Goal: Transaction & Acquisition: Purchase product/service

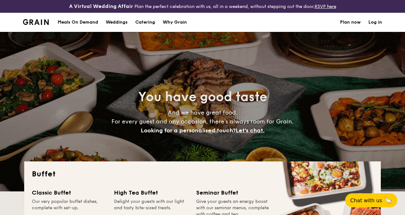
select select
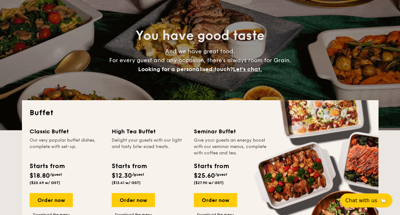
scroll to position [159, 0]
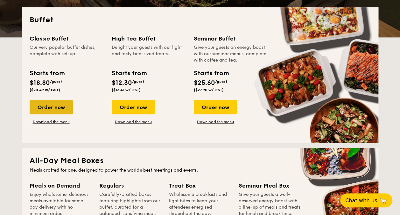
click at [60, 103] on div "Order now" at bounding box center [51, 107] width 43 height 14
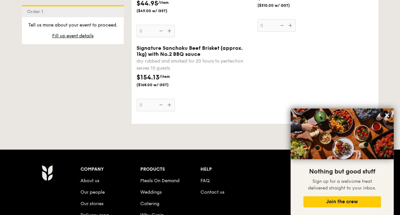
scroll to position [732, 0]
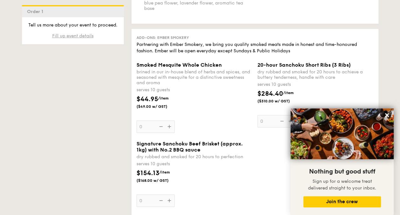
click at [88, 36] on span "Fill up event details" at bounding box center [72, 35] width 41 height 5
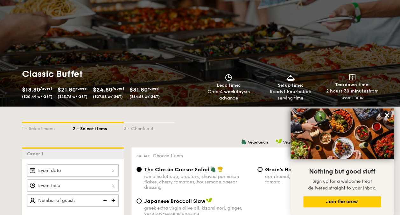
scroll to position [60, 0]
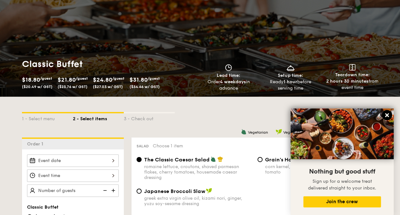
click at [386, 114] on icon at bounding box center [387, 115] width 4 height 4
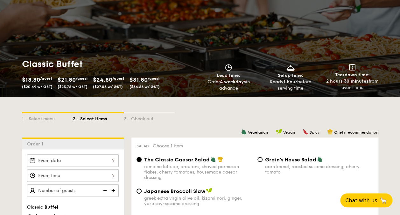
drag, startPoint x: 336, startPoint y: 82, endPoint x: 370, endPoint y: 89, distance: 34.2
click at [370, 89] on div "2 hours 30 minutes from event time" at bounding box center [352, 84] width 57 height 13
drag, startPoint x: 370, startPoint y: 89, endPoint x: 334, endPoint y: 83, distance: 35.8
click at [334, 83] on strong "2 hours 30 minutes" at bounding box center [347, 80] width 42 height 5
click at [331, 81] on strong "2 hours 30 minutes" at bounding box center [347, 80] width 42 height 5
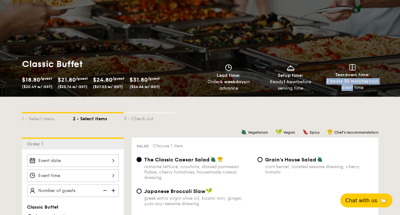
drag, startPoint x: 327, startPoint y: 80, endPoint x: 352, endPoint y: 88, distance: 26.4
click at [352, 88] on div "2 hours 30 minutes from event time" at bounding box center [352, 84] width 57 height 13
drag, startPoint x: 352, startPoint y: 88, endPoint x: 326, endPoint y: 97, distance: 27.3
click at [326, 97] on div "1 - Select menu 2 - Select items 3 - Check out" at bounding box center [200, 116] width 357 height 41
drag, startPoint x: 327, startPoint y: 81, endPoint x: 367, endPoint y: 86, distance: 40.7
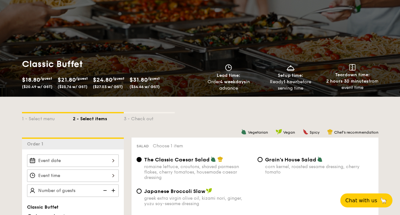
click at [367, 86] on div "2 hours 30 minutes from event time" at bounding box center [352, 84] width 57 height 13
drag, startPoint x: 367, startPoint y: 86, endPoint x: 350, endPoint y: 83, distance: 17.4
click at [350, 83] on div "2 hours 30 minutes from event time" at bounding box center [352, 84] width 57 height 13
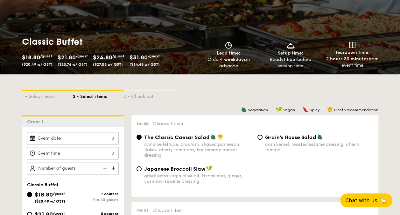
scroll to position [92, 0]
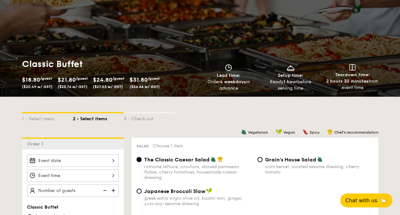
click at [288, 121] on div "1 - Select menu 2 - Select items 3 - Check out" at bounding box center [200, 117] width 357 height 10
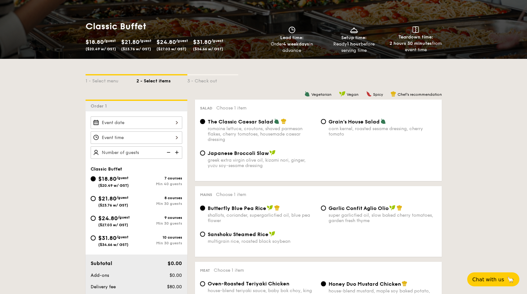
scroll to position [127, 0]
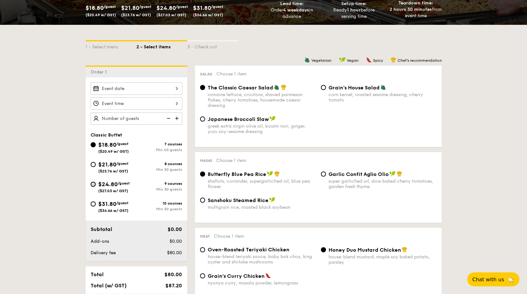
click at [93, 183] on input "$24.80 /guest ($27.03 w/ GST) 9 courses Min 30 guests" at bounding box center [93, 184] width 5 height 5
radio input "true"
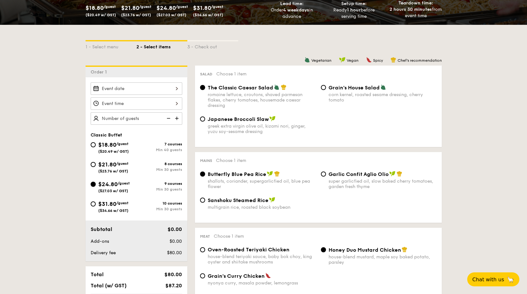
radio input "true"
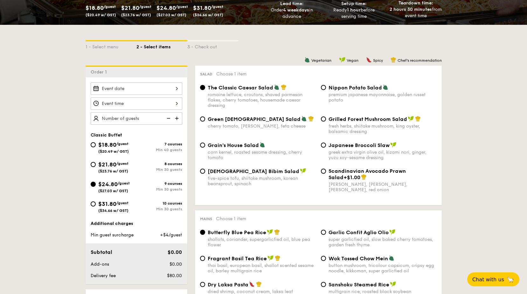
click at [368, 91] on div "Nippon Potato Salad premium japanese mayonnaise, golden russet potato" at bounding box center [383, 93] width 108 height 18
click at [326, 90] on input "Nippon Potato Salad premium japanese mayonnaise, golden russet potato" at bounding box center [323, 87] width 5 height 5
radio input "true"
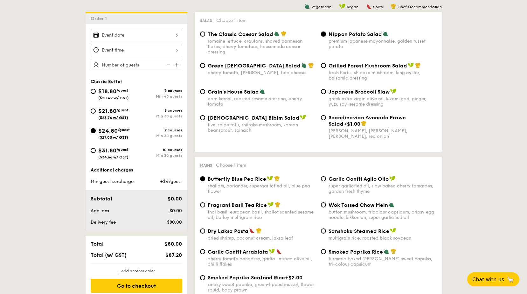
scroll to position [190, 0]
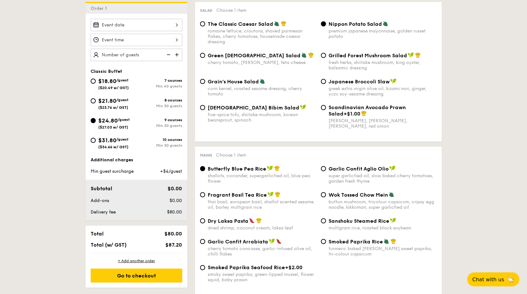
click at [355, 179] on div "super garlicfied oil, slow baked cherry tomatoes, garden fresh thyme" at bounding box center [383, 178] width 108 height 11
drag, startPoint x: 355, startPoint y: 179, endPoint x: 347, endPoint y: 171, distance: 11.9
click at [347, 171] on span "Garlic Confit Aglio Olio" at bounding box center [359, 169] width 60 height 6
click at [326, 171] on input "Garlic Confit Aglio Olio super garlicfied oil, slow baked cherry tomatoes, gard…" at bounding box center [323, 168] width 5 height 5
radio input "true"
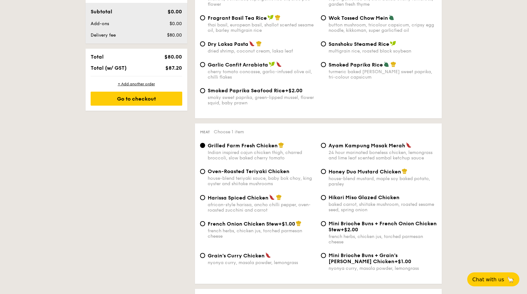
scroll to position [381, 0]
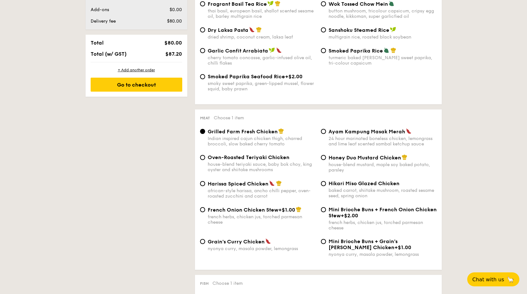
click at [359, 136] on div "24 hour marinated boneless chicken, lemongrass and lime leaf scented sambal ket…" at bounding box center [383, 141] width 108 height 11
click at [326, 134] on input "Ayam Kampung Masak Merah 24 hour marinated boneless chicken, lemongrass and lim…" at bounding box center [323, 131] width 5 height 5
radio input "true"
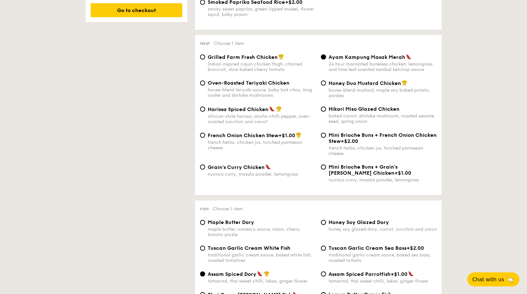
scroll to position [541, 0]
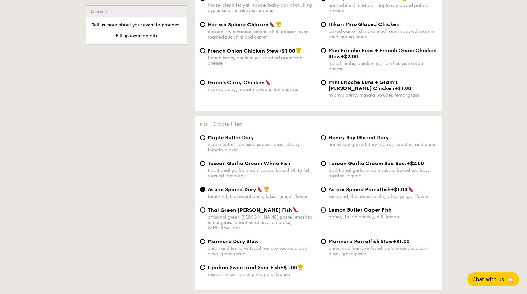
click at [277, 165] on span "Tuscan Garlic Cream White Fish" at bounding box center [249, 163] width 83 height 6
click at [205, 165] on input "Tuscan Garlic Cream White Fish traditional garlic cream sauce, baked white fish…" at bounding box center [202, 163] width 5 height 5
radio input "true"
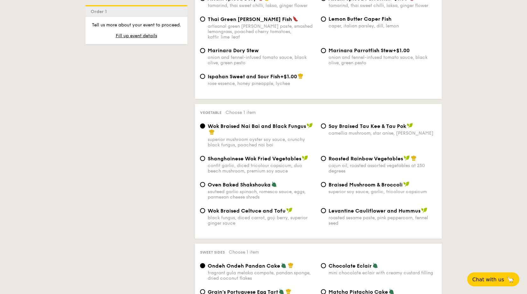
click at [256, 182] on span "Oven Baked Shakshouka" at bounding box center [239, 185] width 63 height 6
click at [205, 182] on input "Oven Baked Shakshouka sauteed garlic spinach, romesco sauce, eggs, parmesan che…" at bounding box center [202, 184] width 5 height 5
radio input "true"
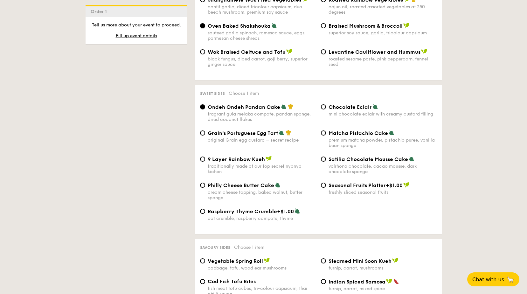
scroll to position [891, 0]
click at [353, 163] on div "valrhona chocolate, cacao mousse, dark chocolate sponge" at bounding box center [383, 168] width 108 height 11
click at [326, 159] on input "Satilia Chocolate Mousse Cake valrhona chocolate, cacao mousse, dark chocolate …" at bounding box center [323, 158] width 5 height 5
radio input "true"
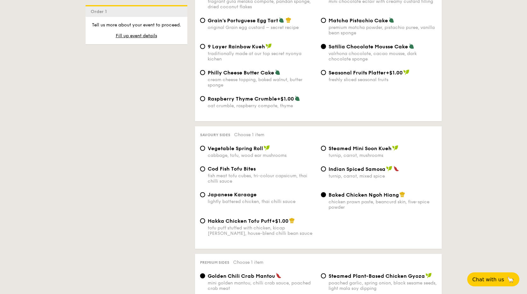
scroll to position [1018, 0]
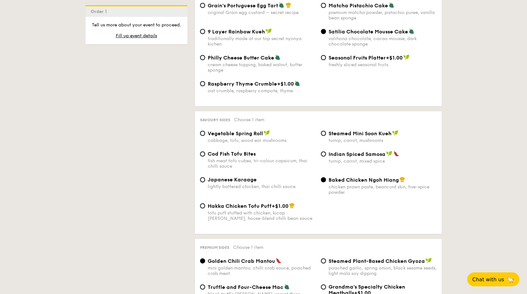
click at [244, 131] on span "Vegetable Spring Roll" at bounding box center [235, 134] width 55 height 6
click at [205, 131] on input "Vegetable Spring Roll cabbage, tofu, wood ear mushrooms" at bounding box center [202, 133] width 5 height 5
radio input "true"
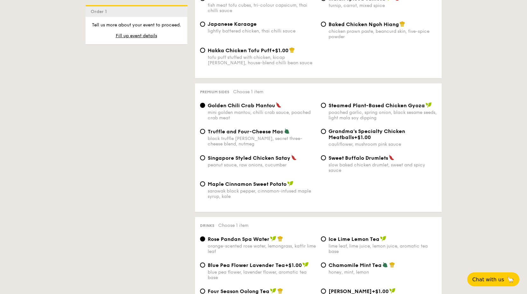
scroll to position [1177, 0]
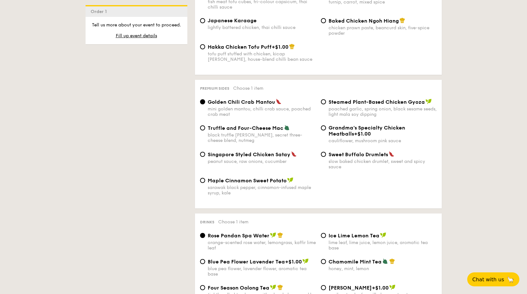
click at [253, 153] on div "Singapore Styled Chicken Satay peanut sauce, raw onions, cucumber" at bounding box center [262, 157] width 108 height 13
click at [205, 153] on input "Singapore Styled Chicken Satay peanut sauce, raw onions, cucumber" at bounding box center [202, 154] width 5 height 5
radio input "true"
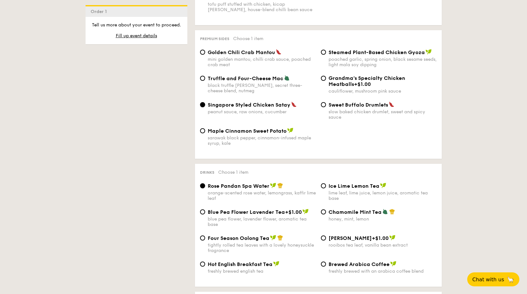
scroll to position [1241, 0]
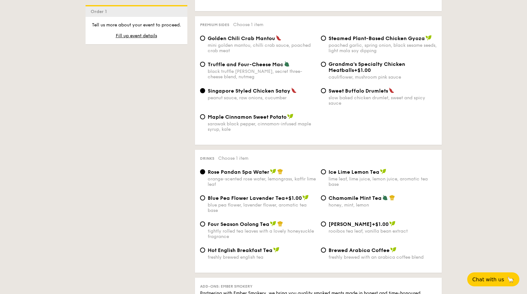
click at [354, 171] on div "Ice Lime Lemon Tea lime leaf, lime juice, lemon juice, aromatic tea base" at bounding box center [383, 178] width 108 height 18
click at [326, 171] on input "Ice Lime Lemon Tea lime leaf, lime juice, lemon juice, aromatic tea base" at bounding box center [323, 171] width 5 height 5
radio input "true"
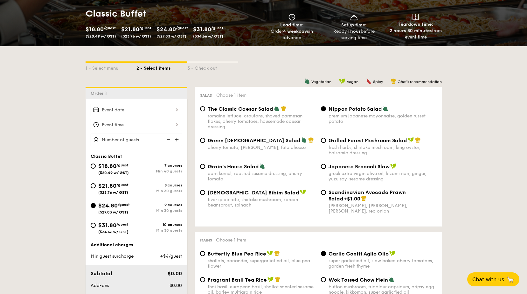
scroll to position [31, 0]
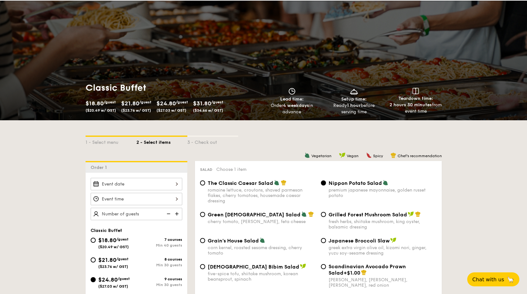
click at [142, 185] on div at bounding box center [137, 184] width 92 height 12
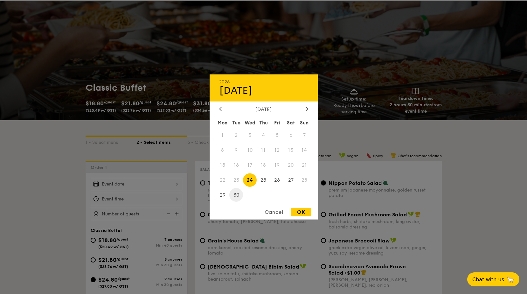
click at [236, 195] on span "30" at bounding box center [237, 195] width 14 height 14
drag, startPoint x: 306, startPoint y: 214, endPoint x: 298, endPoint y: 214, distance: 7.6
click at [306, 214] on div "OK" at bounding box center [301, 212] width 21 height 9
type input "[DATE]"
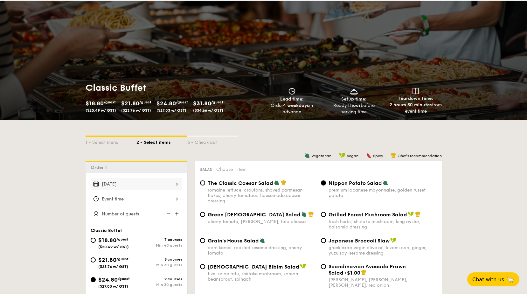
click at [131, 199] on div at bounding box center [137, 199] width 92 height 12
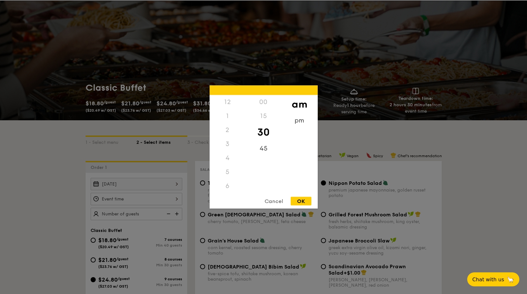
scroll to position [70, 0]
click at [227, 191] on div "11" at bounding box center [228, 193] width 36 height 18
click at [265, 150] on div "45" at bounding box center [264, 151] width 36 height 18
click at [302, 202] on div "OK" at bounding box center [301, 201] width 21 height 9
type input "11:45AM"
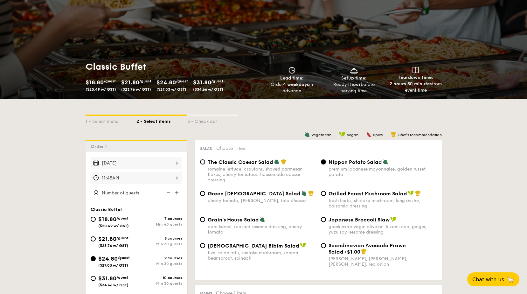
scroll to position [63, 0]
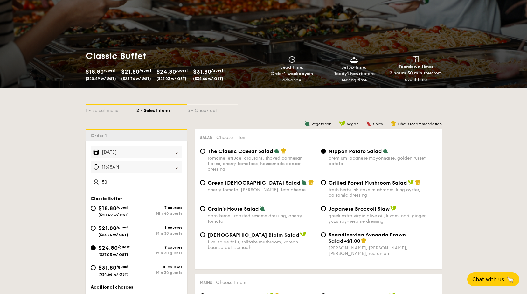
type input "50 guests"
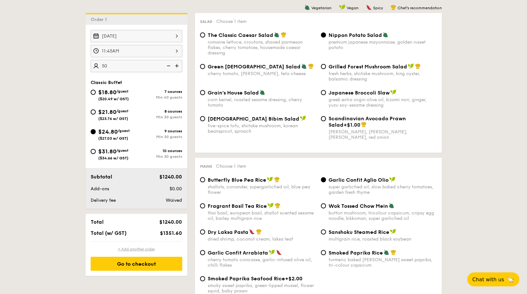
scroll to position [190, 0]
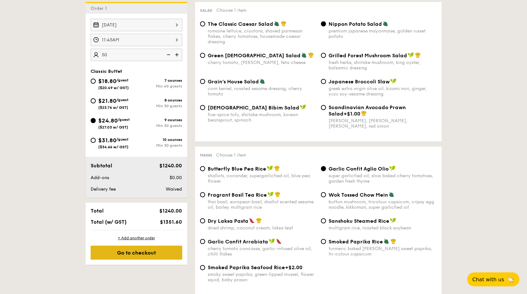
click at [125, 214] on div "Go to checkout" at bounding box center [137, 253] width 92 height 14
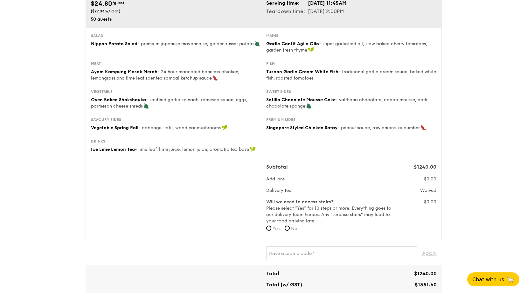
scroll to position [127, 0]
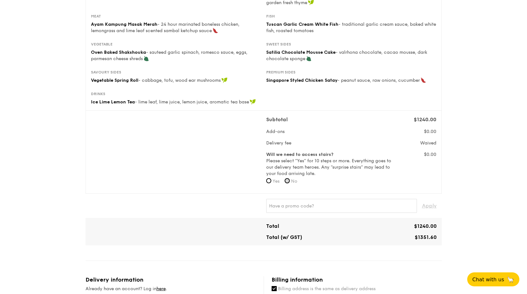
click at [288, 181] on input "No" at bounding box center [287, 180] width 5 height 5
radio input "true"
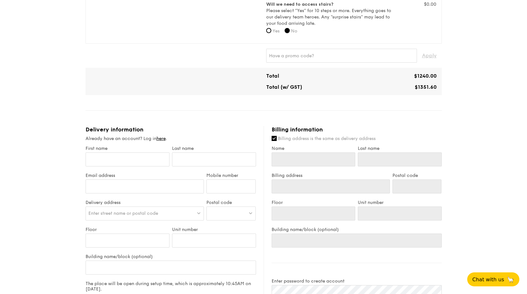
scroll to position [286, 0]
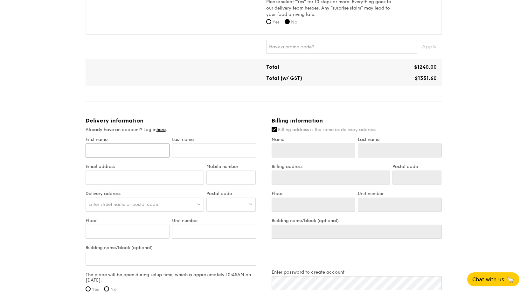
click at [127, 152] on input "First name" at bounding box center [128, 151] width 84 height 14
type input "M"
type input "Ma"
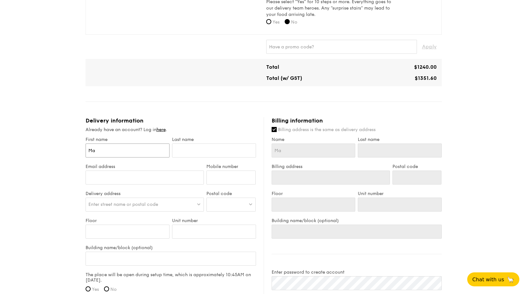
type input "Mar"
type input "Mari"
type input "Maris"
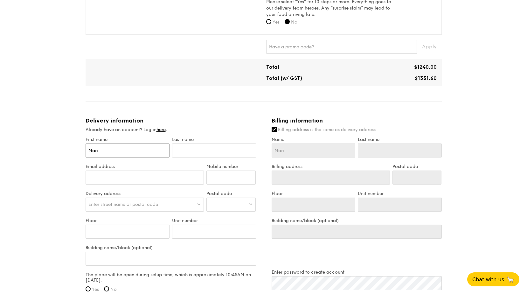
type input "Maris"
type input "Mariss"
type input "[PERSON_NAME]"
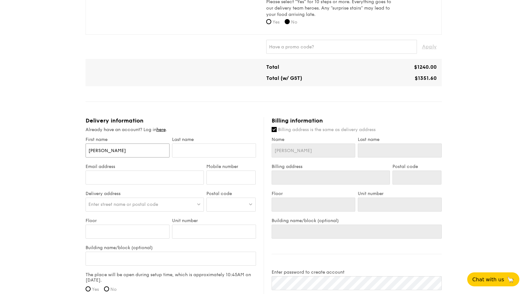
type input "[PERSON_NAME]"
click at [207, 149] on input "text" at bounding box center [214, 151] width 84 height 14
type input "T"
type input "Ta"
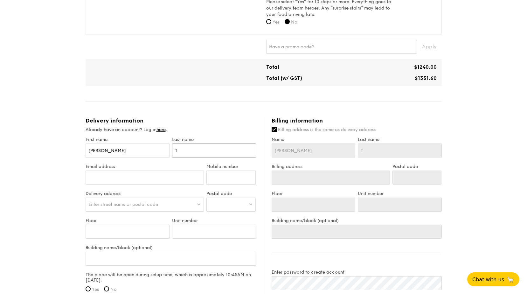
type input "Ta"
type input "Tan"
click at [166, 179] on input "Email address" at bounding box center [145, 178] width 119 height 14
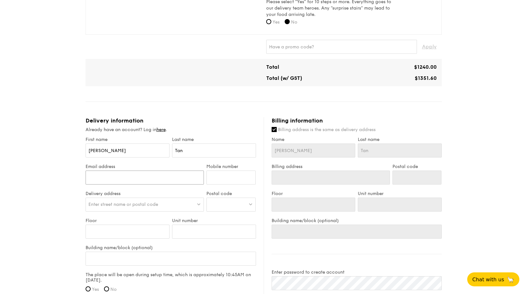
type input "[EMAIL_ADDRESS][DOMAIN_NAME]"
type input "91760869"
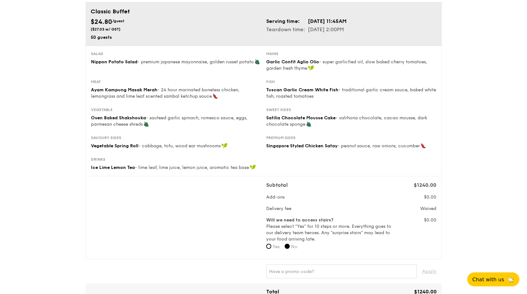
scroll to position [32, 0]
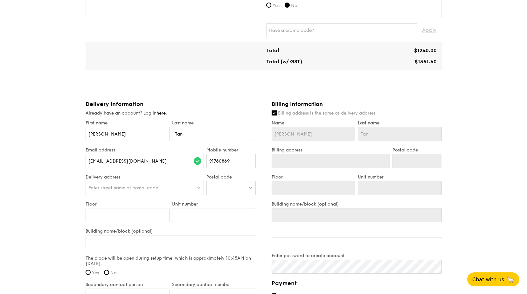
scroll to position [318, 0]
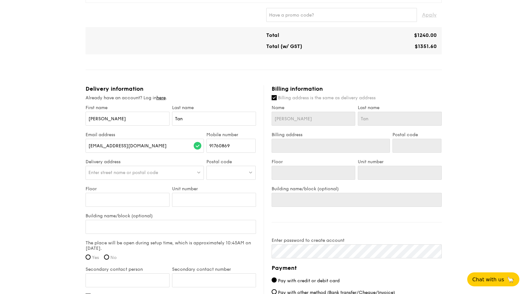
click at [127, 175] on div "Enter street name or postal code" at bounding box center [145, 173] width 119 height 14
click at [232, 175] on div at bounding box center [231, 173] width 49 height 14
click at [157, 174] on span "Enter street name or postal code" at bounding box center [123, 172] width 70 height 5
click at [123, 168] on input "search" at bounding box center [145, 173] width 118 height 14
paste input "[STREET_ADDRESS]"
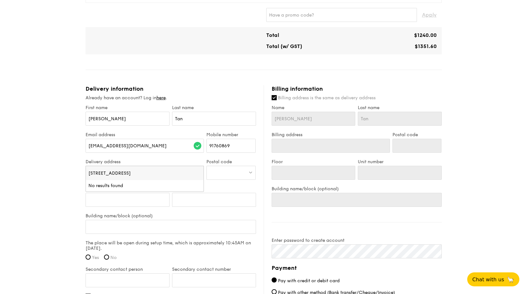
drag, startPoint x: 171, startPoint y: 173, endPoint x: 189, endPoint y: 174, distance: 18.2
click at [189, 174] on input "[STREET_ADDRESS]" at bounding box center [145, 173] width 118 height 14
type input "Level [STREET_ADDRESS]"
click at [228, 169] on div at bounding box center [231, 173] width 49 height 14
type input "048583"
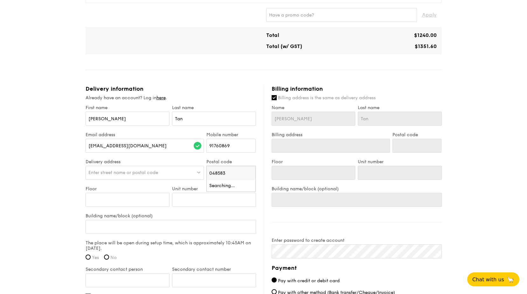
click at [145, 175] on span "Enter street name or postal code" at bounding box center [123, 172] width 70 height 5
drag, startPoint x: 175, startPoint y: 172, endPoint x: 145, endPoint y: 174, distance: 30.0
click at [145, 174] on input "Level [STREET_ADDRESS]" at bounding box center [145, 173] width 118 height 14
type input "Level [STREET_ADDRESS]"
click at [57, 174] on div "1 - Select menu 2 - Select items 3 - Check out Classic Buffet $24.80 /guest ($2…" at bounding box center [263, 58] width 527 height 728
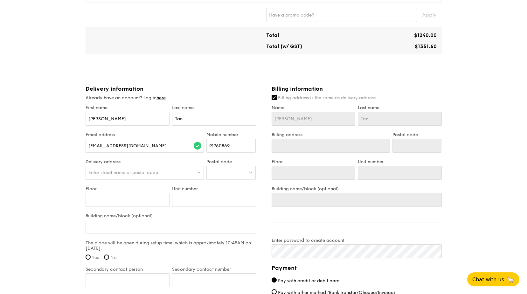
click at [112, 174] on span "Enter street name or postal code" at bounding box center [123, 172] width 70 height 5
drag, startPoint x: 88, startPoint y: 173, endPoint x: 69, endPoint y: 172, distance: 18.8
click at [69, 172] on div "1 - Select menu 2 - Select items 3 - Check out Classic Buffet $24.80 /guest ($2…" at bounding box center [263, 58] width 527 height 728
click at [143, 175] on span "Enter street name or postal code" at bounding box center [123, 172] width 70 height 5
drag, startPoint x: 106, startPoint y: 174, endPoint x: 77, endPoint y: 173, distance: 28.7
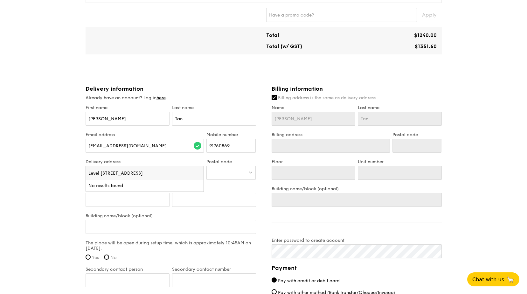
click at [77, 173] on div "1 - Select menu 2 - Select items 3 - Check out Classic Buffet $24.80 /guest ($2…" at bounding box center [263, 58] width 527 height 728
click at [124, 170] on span "Enter street name or postal code" at bounding box center [123, 172] width 70 height 5
type input "L"
type input "one raffles quay"
click at [63, 176] on div "1 - Select menu 2 - Select items 3 - Check out Classic Buffet $24.80 /guest ($2…" at bounding box center [263, 58] width 527 height 728
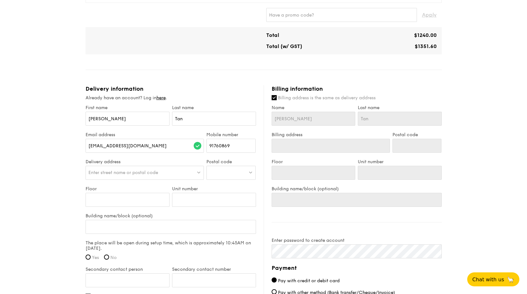
click at [135, 171] on span "Enter street name or postal code" at bounding box center [123, 172] width 70 height 5
drag, startPoint x: 132, startPoint y: 175, endPoint x: 81, endPoint y: 177, distance: 51.3
click at [81, 177] on div "1 - Select menu 2 - Select items 3 - Check out Classic Buffet $24.80 /guest ($2…" at bounding box center [264, 58] width 367 height 728
click at [230, 171] on div at bounding box center [231, 173] width 49 height 14
click at [233, 182] on li "[STREET_ADDRESS] 048583" at bounding box center [231, 185] width 49 height 11
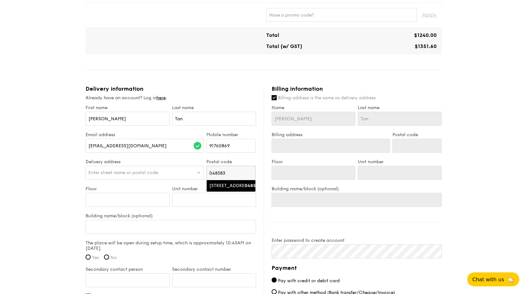
type input "[STREET_ADDRESS]"
type input "048583"
click at [120, 205] on input "Floor" at bounding box center [128, 200] width 84 height 14
type input "1"
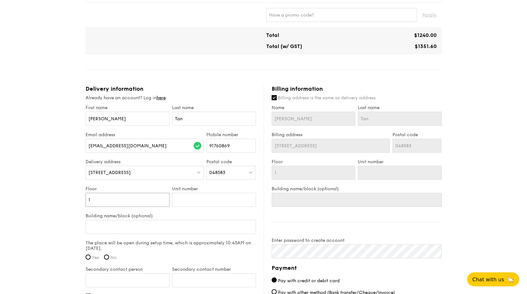
type input "18"
type input "1"
type input "16"
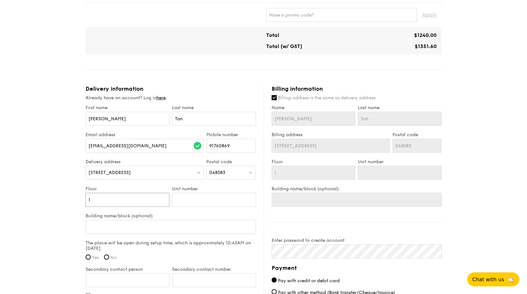
type input "16"
click at [231, 201] on input "Unit number" at bounding box center [214, 200] width 84 height 14
click at [27, 193] on div "1 - Select menu 2 - Select items 3 - Check out Classic Buffet $24.80 /guest ($2…" at bounding box center [263, 58] width 527 height 728
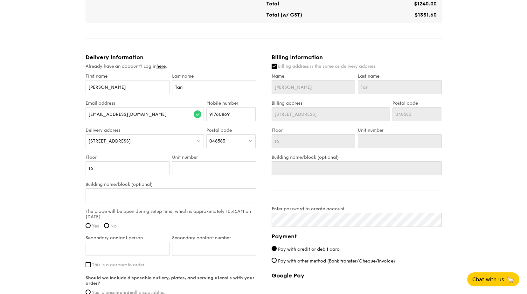
scroll to position [350, 0]
click at [142, 193] on input "Building name/block (optional)" at bounding box center [171, 195] width 171 height 14
type input "N"
type input "No"
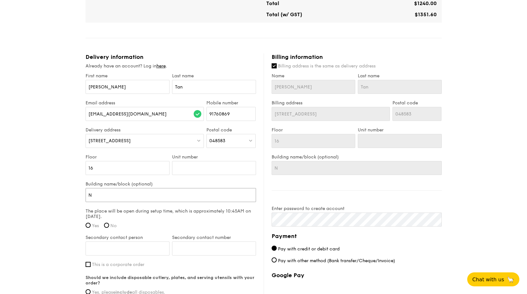
type input "No"
type input "Nor"
type input "North"
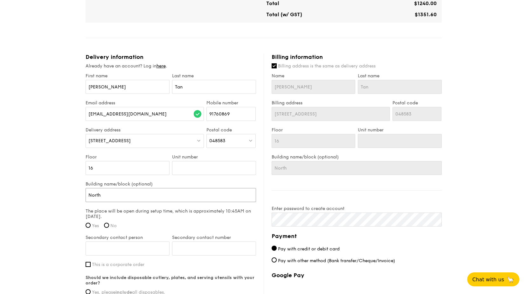
type input "North"
type input "North t"
type input "North to"
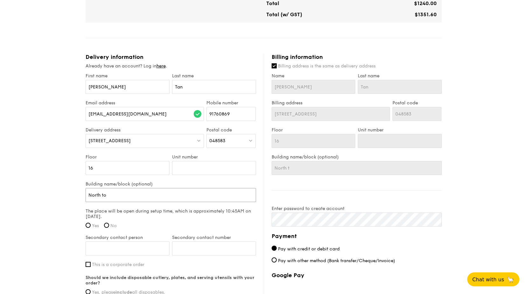
type input "North to"
type input "North tow"
type input "North [PERSON_NAME]"
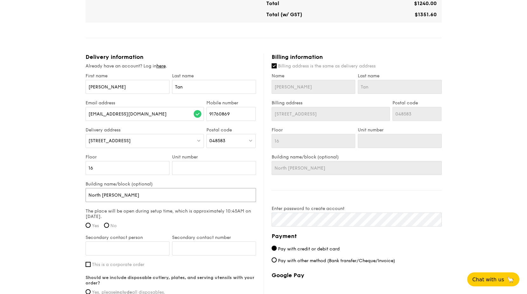
type input "[GEOGRAPHIC_DATA]"
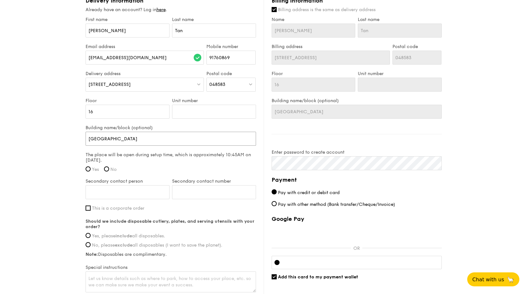
scroll to position [414, 0]
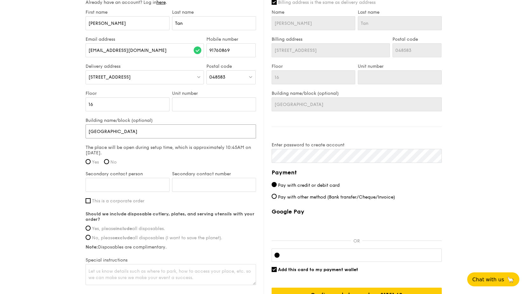
type input "[GEOGRAPHIC_DATA]"
click at [87, 161] on input "Yes" at bounding box center [88, 161] width 5 height 5
radio input "true"
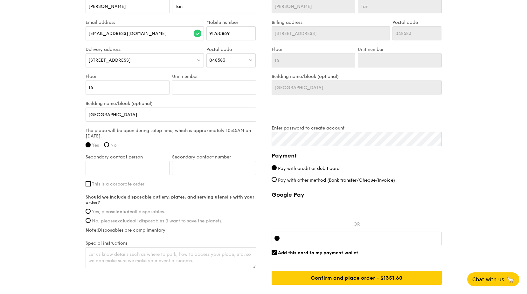
scroll to position [446, 0]
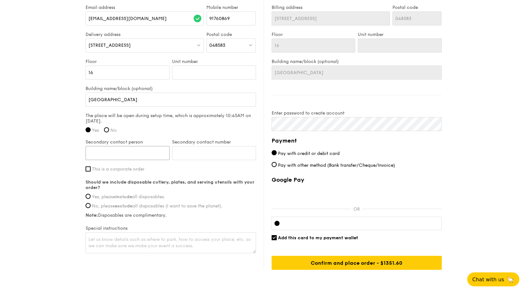
click at [101, 152] on input "Secondary contact person" at bounding box center [128, 153] width 84 height 14
click at [129, 153] on input "Secondary contact person" at bounding box center [128, 153] width 84 height 14
type input "[PERSON_NAME]"
click at [234, 150] on input "Secondary contact number" at bounding box center [214, 153] width 84 height 14
type input "92988655"
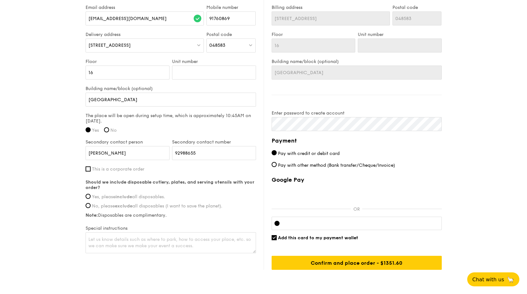
click at [92, 168] on span "This is a corporate order" at bounding box center [118, 168] width 53 height 5
click at [91, 168] on input "This is a corporate order" at bounding box center [88, 168] width 5 height 5
checkbox input "true"
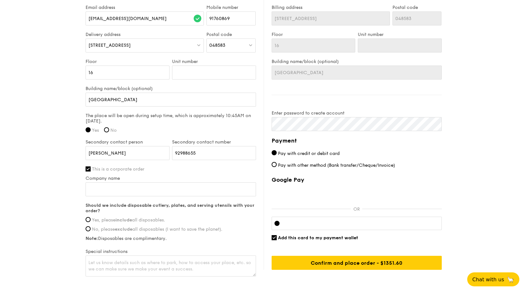
click at [123, 214] on strong "include" at bounding box center [124, 219] width 17 height 5
click at [91, 214] on input "Yes, please include all disposables." at bounding box center [88, 219] width 5 height 5
radio input "true"
click at [118, 190] on input "Company name" at bounding box center [171, 189] width 171 height 14
type input "EY Corporate Advisors Pte. Ltd."
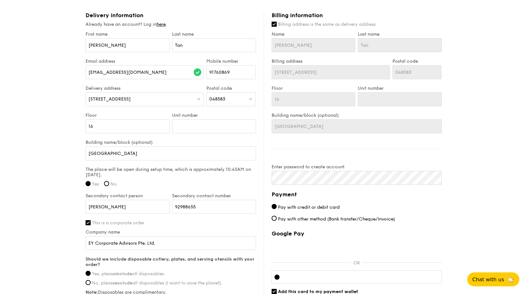
scroll to position [350, 0]
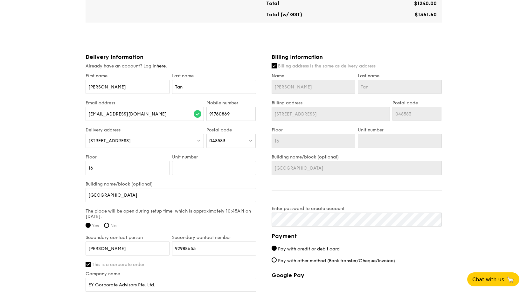
click at [272, 67] on input "Billing address is the same as delivery address" at bounding box center [274, 65] width 5 height 5
checkbox input "false"
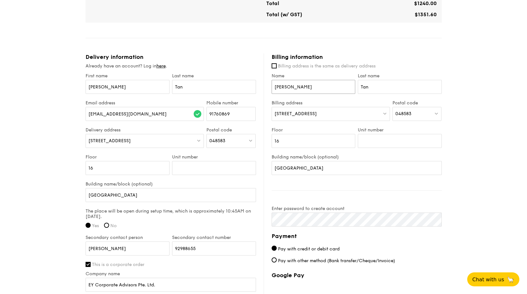
click at [302, 90] on input "[PERSON_NAME]" at bounding box center [314, 87] width 84 height 14
drag, startPoint x: 325, startPoint y: 87, endPoint x: 231, endPoint y: 84, distance: 93.6
click at [231, 84] on div "Delivery information Already have an account? Log in here . First name [PERSON_…" at bounding box center [264, 213] width 357 height 320
click at [328, 137] on input "16" at bounding box center [314, 141] width 84 height 14
drag, startPoint x: 322, startPoint y: 141, endPoint x: 228, endPoint y: 139, distance: 93.6
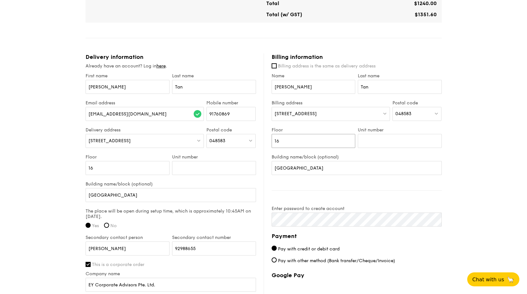
click at [228, 139] on div "Delivery information Already have an account? Log in here . First name [PERSON_…" at bounding box center [264, 213] width 357 height 320
click at [316, 114] on div "[STREET_ADDRESS]" at bounding box center [331, 114] width 118 height 14
drag, startPoint x: 319, startPoint y: 83, endPoint x: 327, endPoint y: 86, distance: 8.1
click at [319, 84] on input "[PERSON_NAME]" at bounding box center [314, 87] width 84 height 14
drag, startPoint x: 329, startPoint y: 87, endPoint x: 249, endPoint y: 87, distance: 80.2
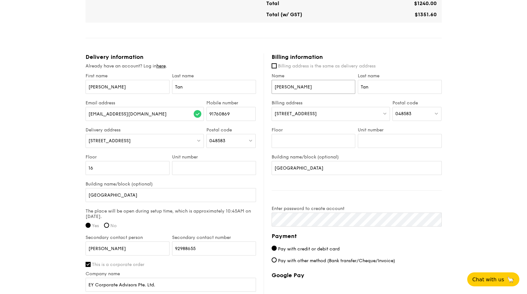
click at [249, 87] on div "Delivery information Already have an account? Log in here . First name [PERSON_…" at bounding box center [264, 213] width 357 height 320
drag, startPoint x: 376, startPoint y: 86, endPoint x: 364, endPoint y: 97, distance: 17.3
click at [314, 86] on div "Name Last name [PERSON_NAME]" at bounding box center [357, 86] width 173 height 27
click at [405, 148] on div "1 - Select menu 2 - Select items 3 - Check out Classic Buffet $24.80 /guest ($2…" at bounding box center [263, 31] width 527 height 736
drag, startPoint x: 416, startPoint y: 111, endPoint x: 407, endPoint y: 111, distance: 8.6
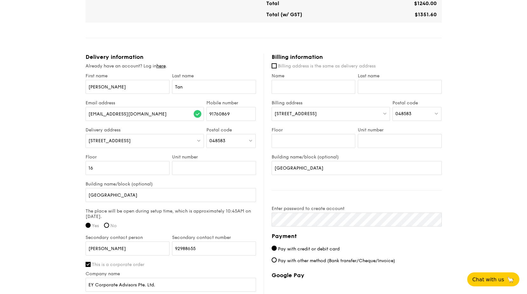
click at [405, 111] on div "048583" at bounding box center [417, 114] width 49 height 14
click at [405, 101] on div "1 - Select menu 2 - Select items 3 - Check out Classic Buffet $24.80 /guest ($2…" at bounding box center [263, 31] width 527 height 736
click at [314, 169] on input "[GEOGRAPHIC_DATA]" at bounding box center [357, 168] width 170 height 14
drag, startPoint x: 321, startPoint y: 172, endPoint x: 286, endPoint y: 165, distance: 36.0
click at [222, 170] on div "Delivery information Already have an account? Log in here . First name [PERSON_…" at bounding box center [264, 213] width 357 height 320
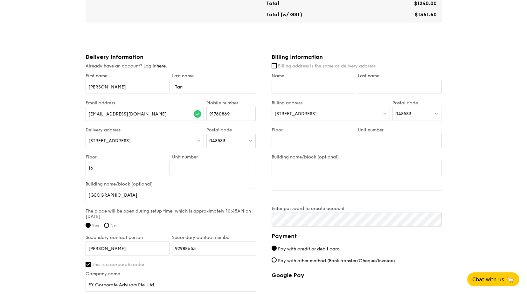
click at [405, 176] on div "1 - Select menu 2 - Select items 3 - Check out Classic Buffet $24.80 /guest ($2…" at bounding box center [263, 31] width 527 height 736
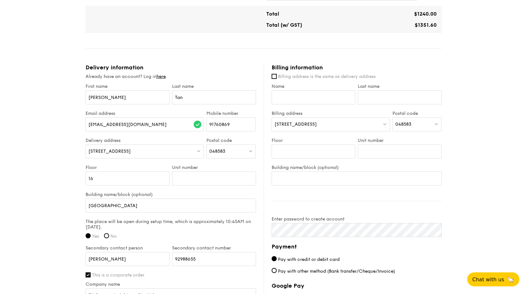
scroll to position [318, 0]
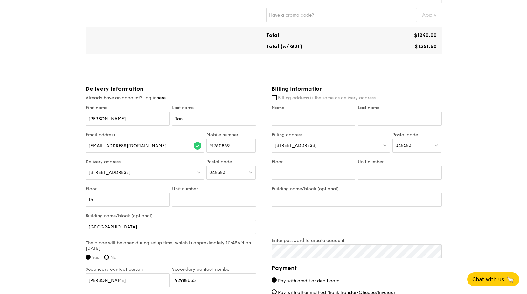
click at [277, 97] on label "Billing address is the same as delivery address" at bounding box center [357, 98] width 170 height 6
click at [277, 97] on input "Billing address is the same as delivery address" at bounding box center [274, 97] width 5 height 5
checkbox input "true"
type input "[PERSON_NAME]"
type input "Tan"
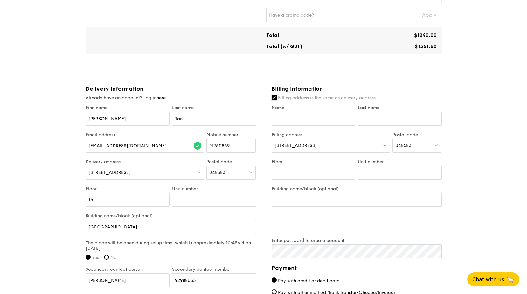
type input "16"
type input "[GEOGRAPHIC_DATA]"
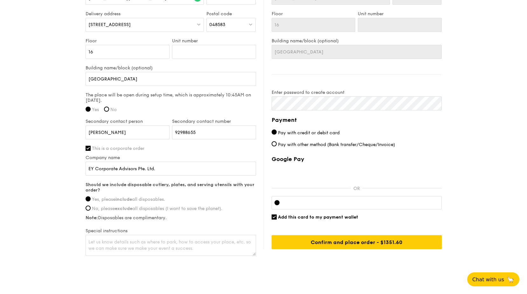
scroll to position [477, 0]
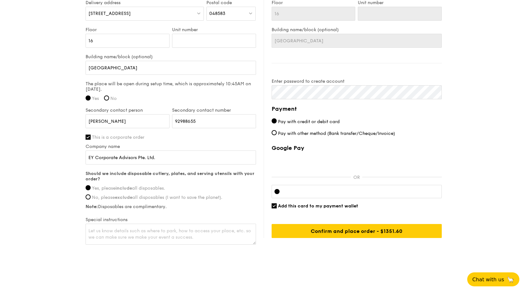
click at [320, 207] on span "Add this card to my payment wallet" at bounding box center [318, 205] width 80 height 5
click at [277, 207] on input "Add this card to my payment wallet" at bounding box center [274, 205] width 5 height 5
checkbox input "false"
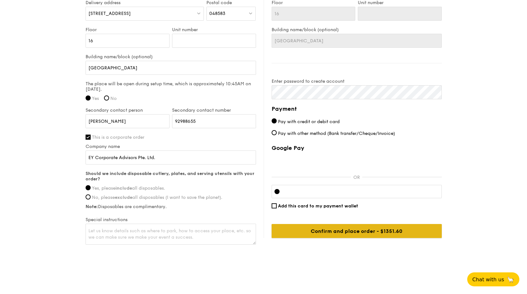
click at [333, 214] on input "Confirm and place order - $1351.60" at bounding box center [357, 231] width 170 height 14
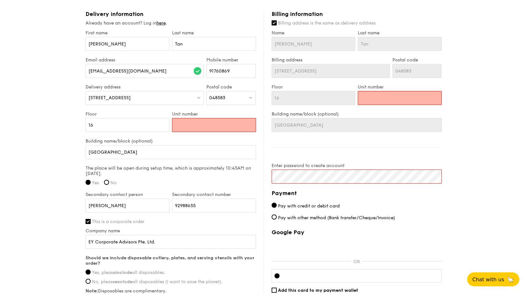
scroll to position [382, 0]
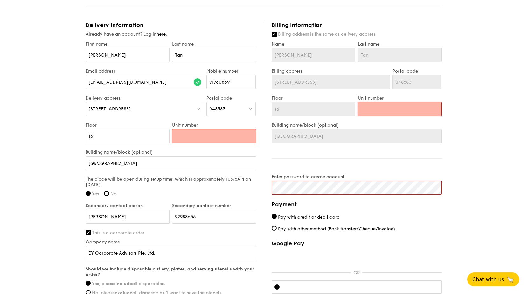
click at [201, 139] on input "Unit number" at bounding box center [214, 136] width 84 height 14
type input "0"
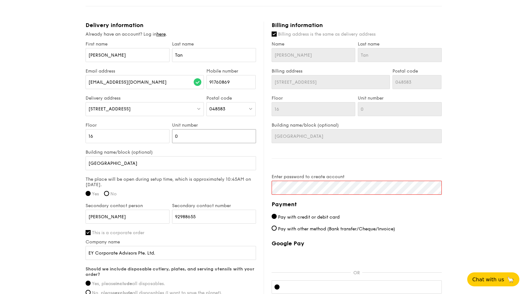
type input "00"
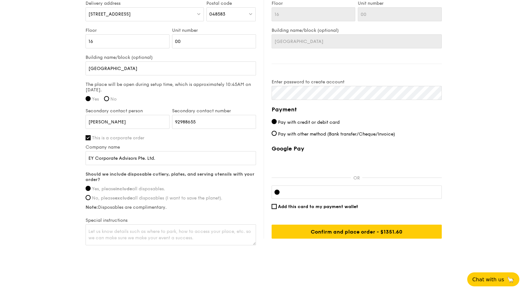
scroll to position [480, 0]
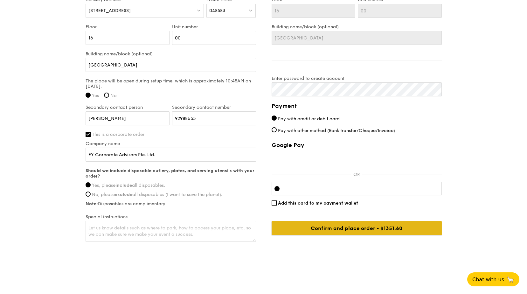
click at [401, 214] on input "Confirm and place order - $1351.60" at bounding box center [357, 228] width 170 height 14
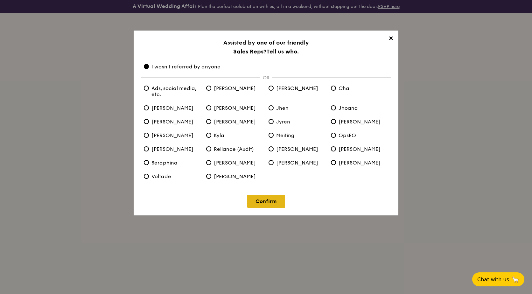
click at [267, 203] on link "Confirm" at bounding box center [266, 201] width 38 height 13
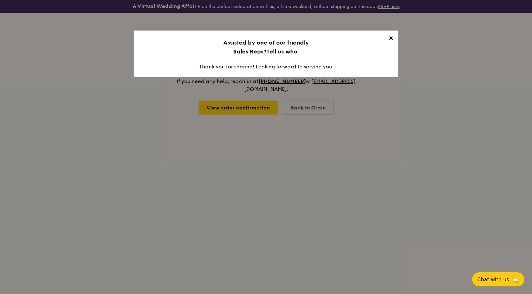
click at [394, 37] on span "✕" at bounding box center [390, 39] width 9 height 9
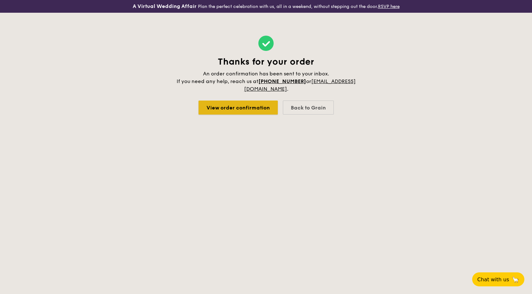
click at [244, 108] on link "View order confirmation" at bounding box center [238, 108] width 79 height 14
